Goal: Task Accomplishment & Management: Manage account settings

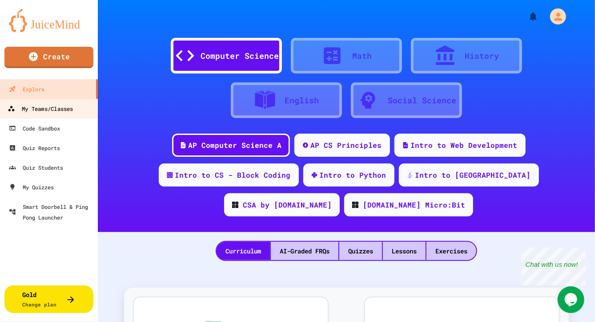
click at [71, 110] on div "My Teams/Classes" at bounding box center [40, 108] width 65 height 11
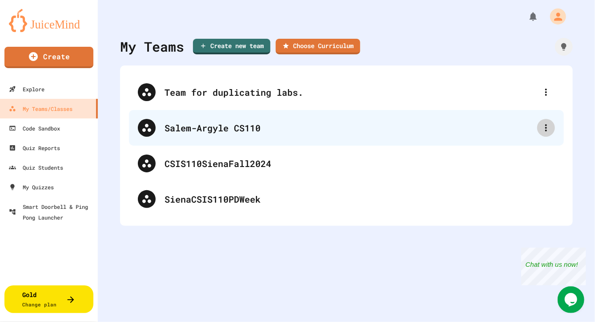
click at [541, 127] on icon at bounding box center [546, 127] width 11 height 11
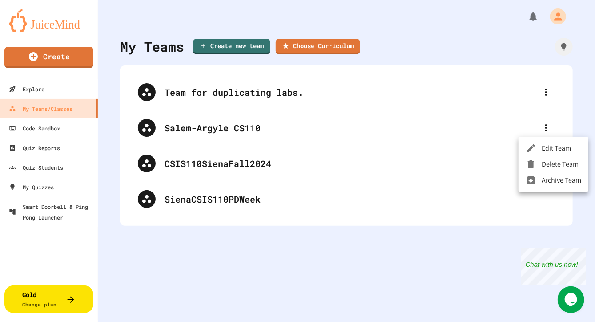
click at [548, 146] on li "Edit Team" at bounding box center [554, 148] width 70 height 16
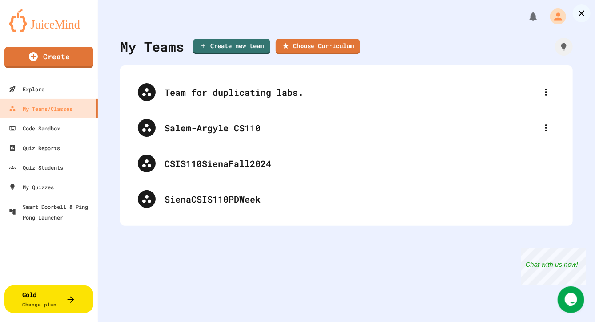
type input "**********"
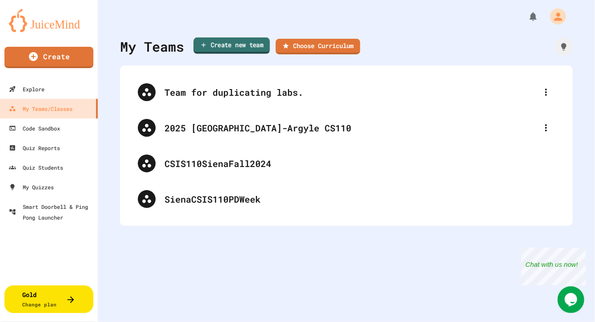
click at [237, 44] on link "Create new team" at bounding box center [232, 45] width 77 height 16
type input "**********"
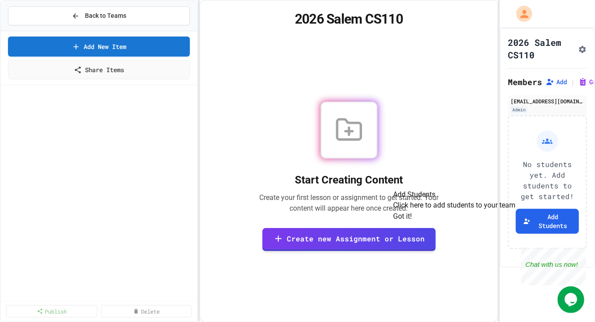
click at [412, 222] on button "Got it!" at bounding box center [403, 216] width 19 height 11
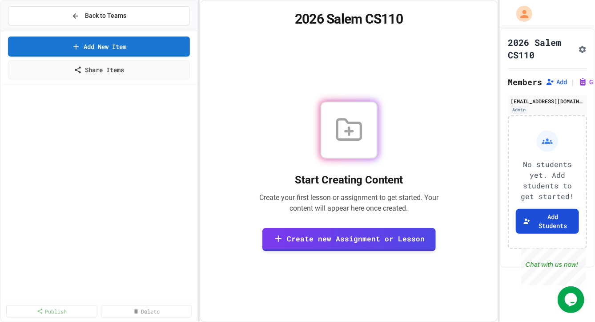
click at [552, 234] on button "Add Students" at bounding box center [547, 221] width 63 height 25
click at [123, 15] on span "Back to Teams" at bounding box center [105, 15] width 41 height 9
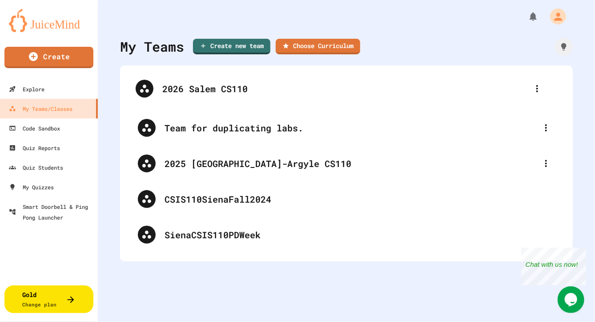
drag, startPoint x: 193, startPoint y: 169, endPoint x: 190, endPoint y: 91, distance: 77.9
click at [190, 91] on div "Team for duplicating labs. 2025 Salem-Argyle CS110 2026 Salem CS110 CSIS110Sien…" at bounding box center [346, 163] width 435 height 178
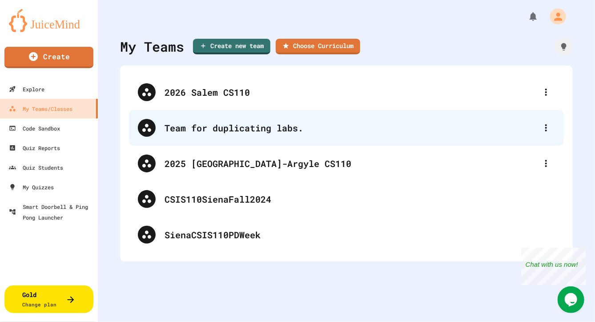
click at [204, 133] on div "Team for duplicating labs." at bounding box center [351, 127] width 373 height 13
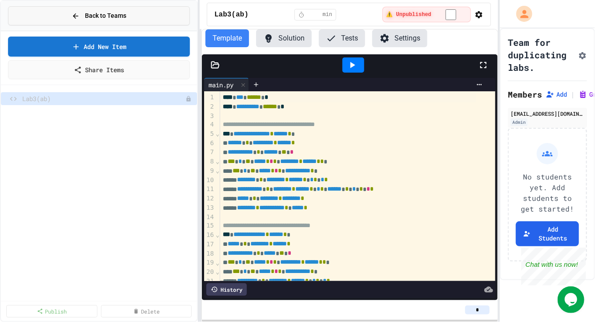
click at [129, 16] on button "Back to Teams" at bounding box center [99, 15] width 182 height 19
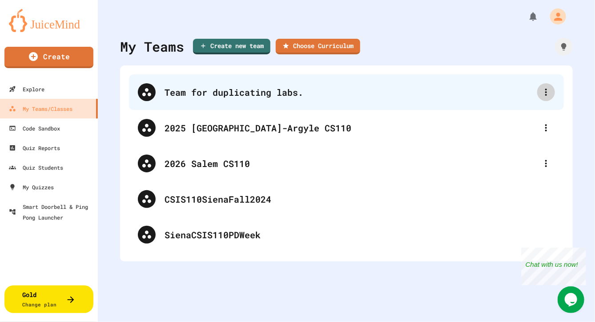
click at [541, 91] on icon at bounding box center [546, 92] width 11 height 11
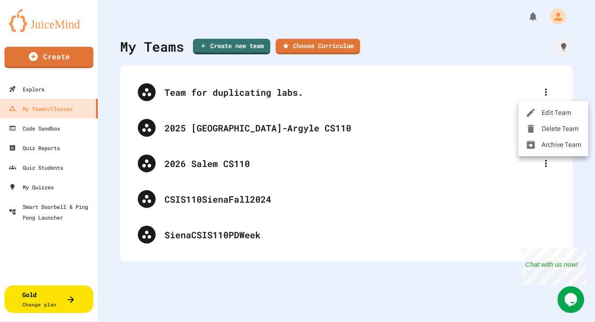
click at [562, 130] on li "Delete Team" at bounding box center [554, 129] width 70 height 16
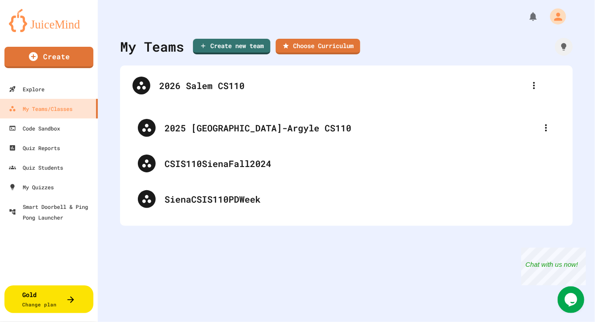
drag, startPoint x: 151, startPoint y: 124, endPoint x: 147, endPoint y: 81, distance: 43.7
click at [147, 81] on div "2025 [GEOGRAPHIC_DATA]-Argyle CS110 2026 Salem CS110 CSIS110SienaFall2024 Siena…" at bounding box center [346, 145] width 435 height 142
